Goal: Task Accomplishment & Management: Manage account settings

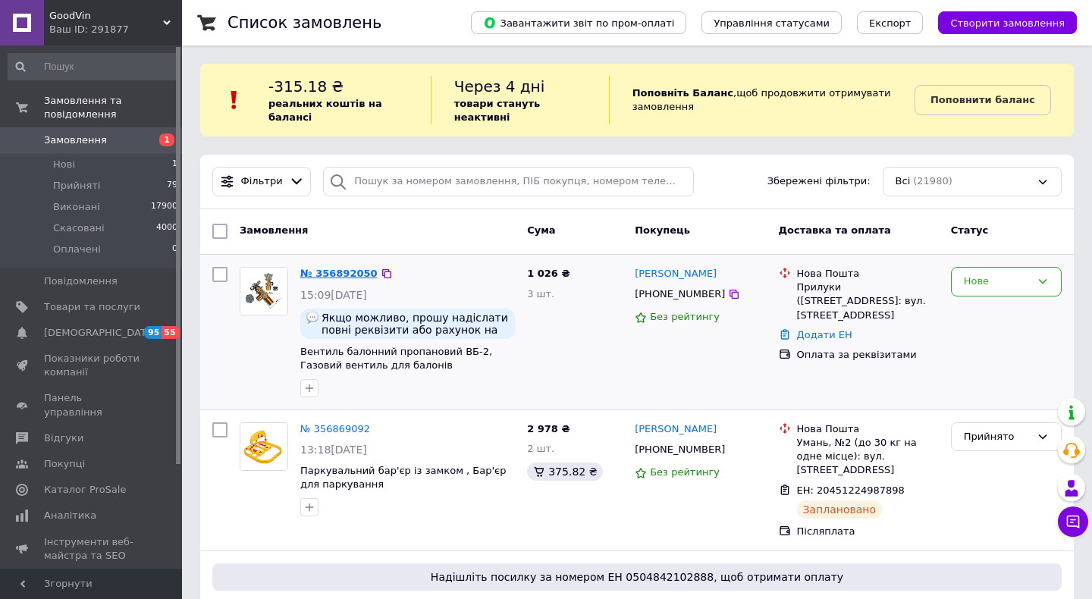
click at [345, 268] on link "№ 356892050" at bounding box center [338, 273] width 77 height 11
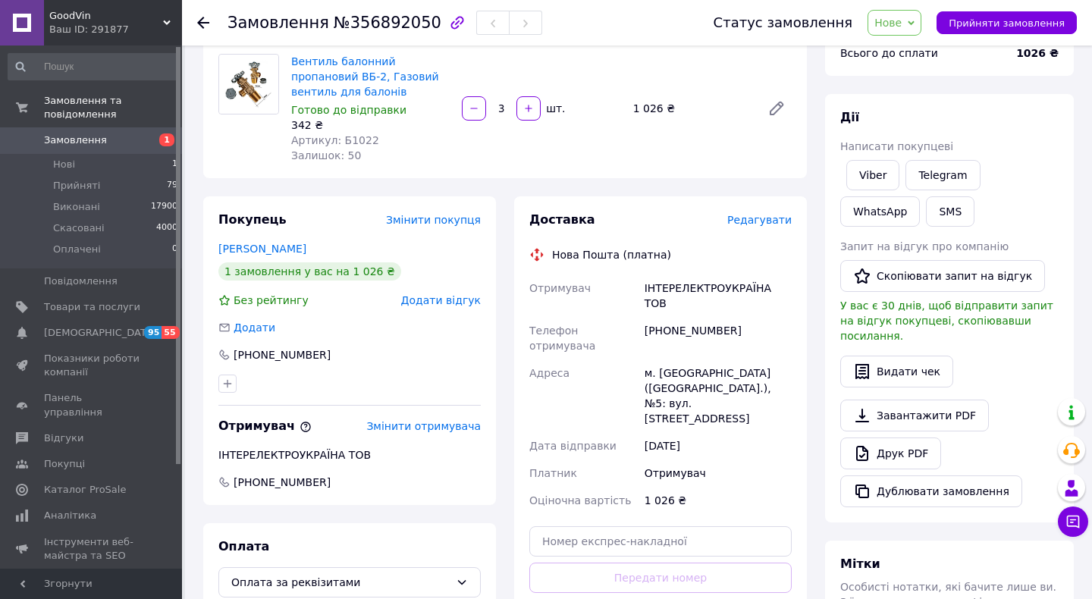
scroll to position [147, 0]
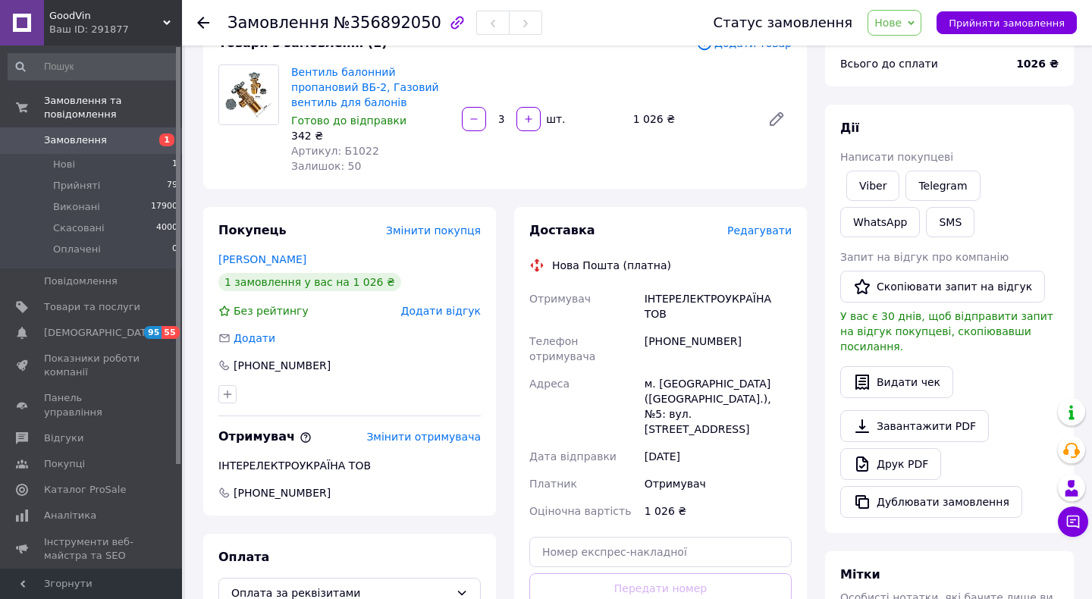
click at [889, 30] on span "Нове" at bounding box center [895, 23] width 54 height 26
click at [894, 51] on li "Прийнято" at bounding box center [903, 53] width 70 height 23
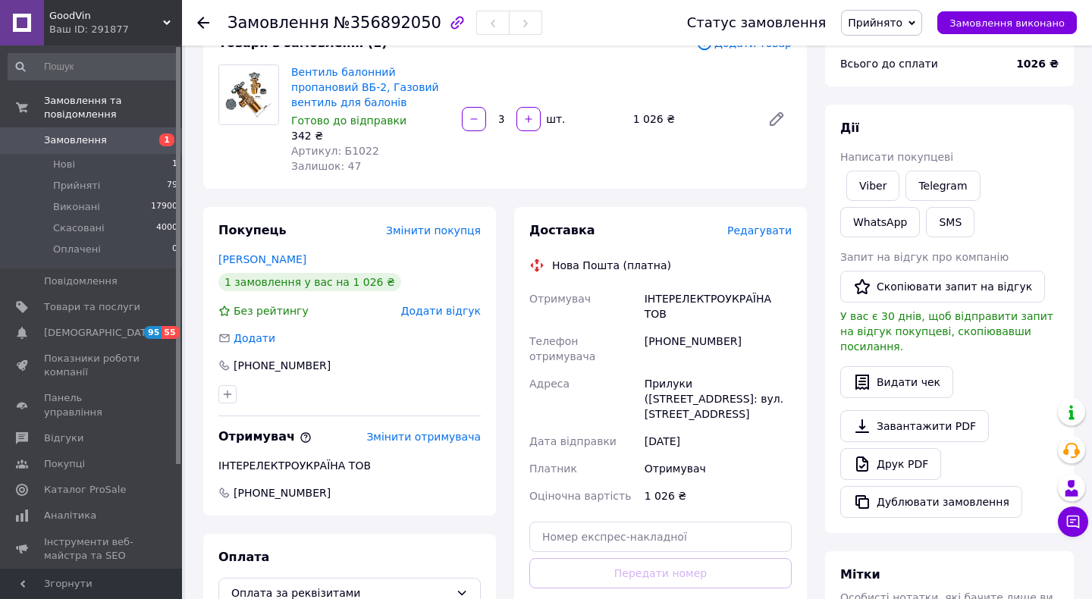
click at [681, 328] on div "[PHONE_NUMBER]" at bounding box center [718, 349] width 153 height 42
copy div "[PHONE_NUMBER]"
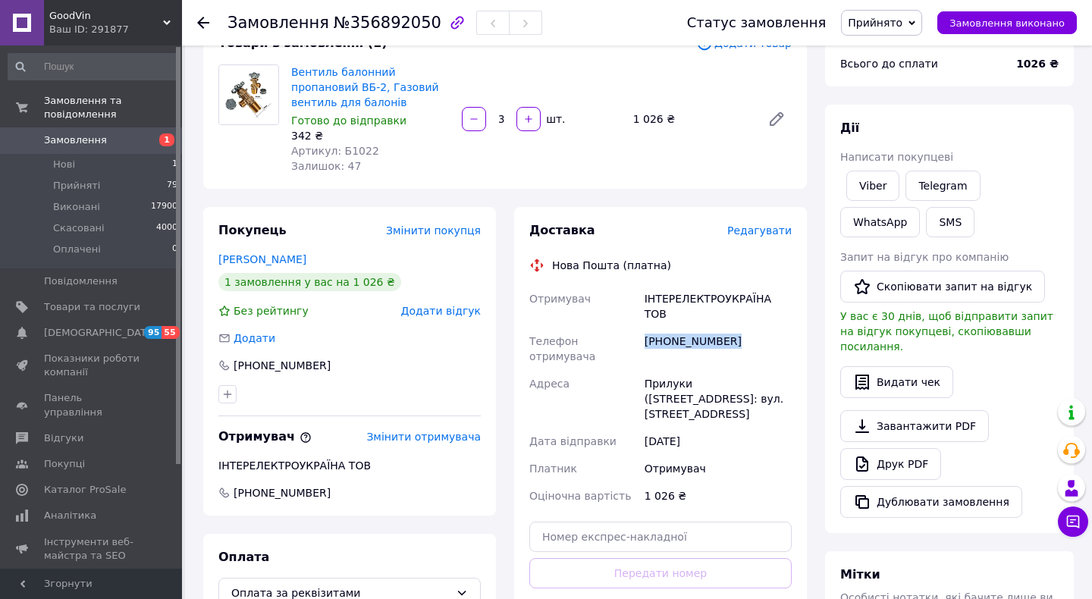
click at [199, 21] on use at bounding box center [203, 23] width 12 height 12
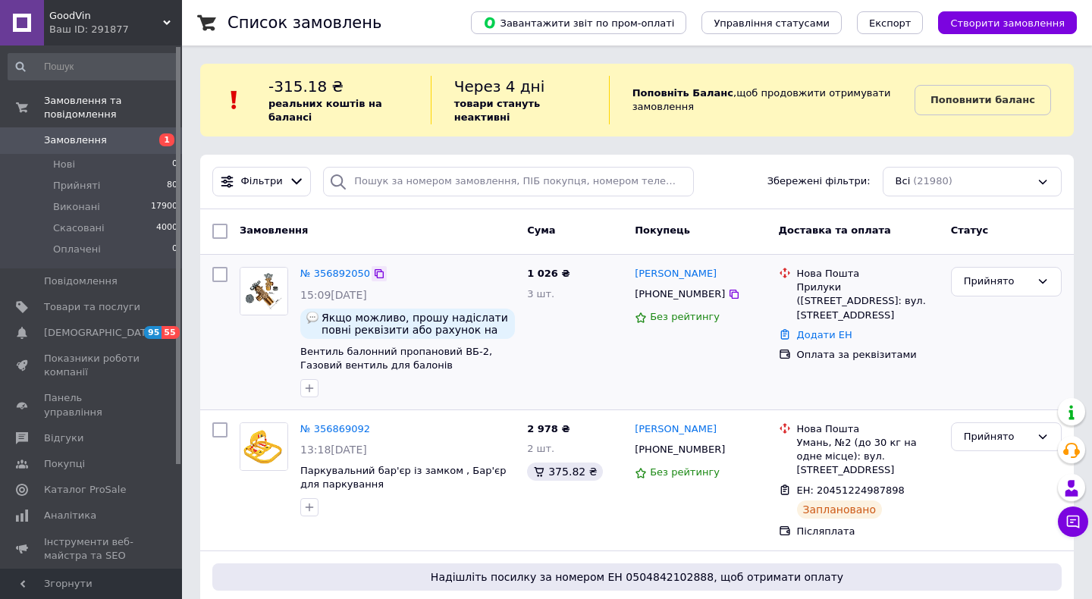
click at [376, 272] on icon at bounding box center [379, 273] width 9 height 9
